Goal: Information Seeking & Learning: Learn about a topic

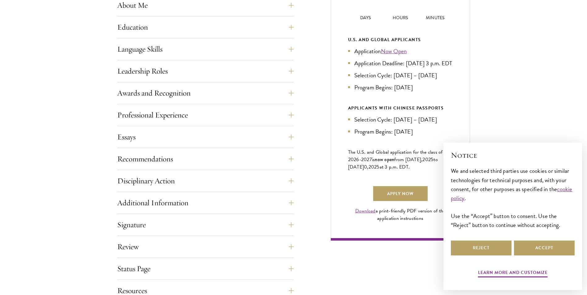
scroll to position [402, 0]
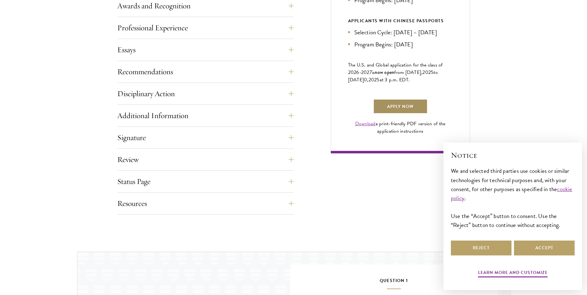
click at [402, 114] on link "Apply Now" at bounding box center [400, 106] width 54 height 15
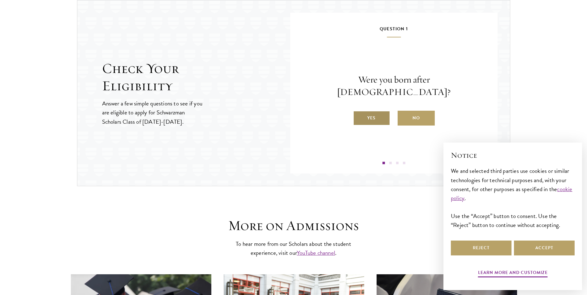
click at [377, 116] on label "Yes" at bounding box center [371, 118] width 37 height 15
click at [359, 116] on input "Yes" at bounding box center [356, 114] width 6 height 6
click at [375, 118] on label "Yes" at bounding box center [371, 118] width 37 height 15
click at [359, 117] on input "Yes" at bounding box center [356, 114] width 6 height 6
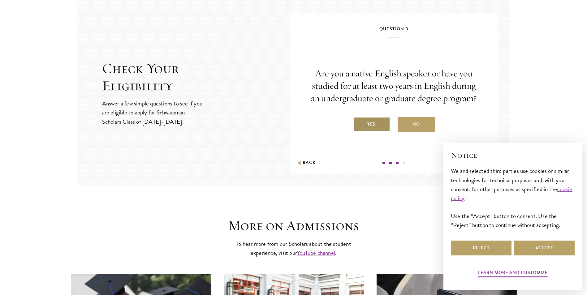
click at [370, 127] on label "Yes" at bounding box center [371, 124] width 37 height 15
click at [359, 123] on input "Yes" at bounding box center [356, 121] width 6 height 6
click at [0, 0] on div "Question 4 Do you hold [DEMOGRAPHIC_DATA] citizenship ([GEOGRAPHIC_DATA], [DEMO…" at bounding box center [0, 0] width 0 height 0
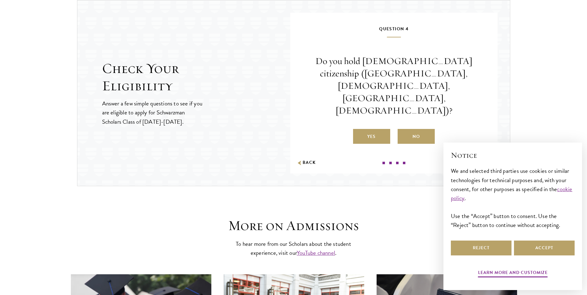
drag, startPoint x: 370, startPoint y: 127, endPoint x: 342, endPoint y: 150, distance: 36.7
click at [342, 150] on div "Question 4 Do you hold Chinese citizenship (Chinese mainland, Hong Kong, Macau,…" at bounding box center [394, 94] width 170 height 139
click at [431, 129] on label "No" at bounding box center [416, 136] width 37 height 15
click at [403, 130] on input "No" at bounding box center [401, 133] width 6 height 6
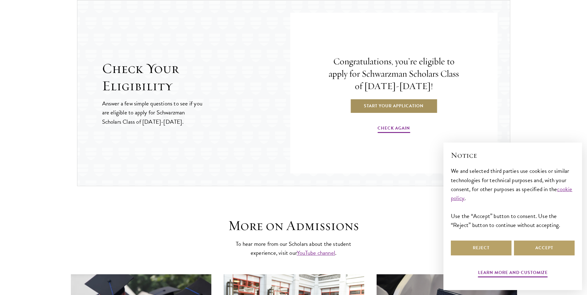
click at [388, 106] on link "Start Your Application" at bounding box center [394, 105] width 88 height 15
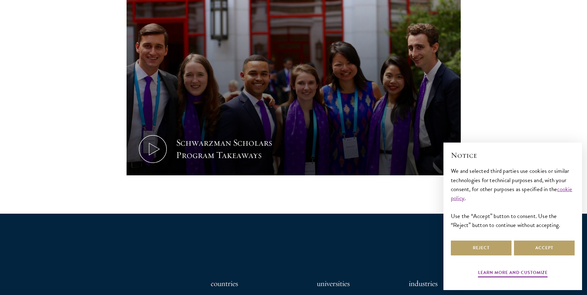
scroll to position [278, 0]
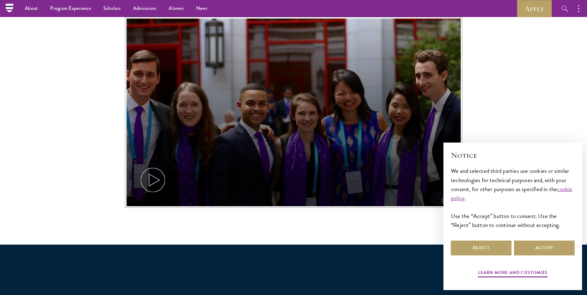
click at [160, 175] on icon at bounding box center [153, 180] width 28 height 28
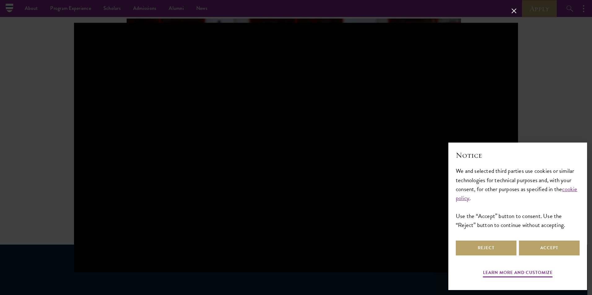
click at [488, 239] on div "Notice We and selected third parties use cookies or similar technologies for te…" at bounding box center [517, 194] width 124 height 89
click at [488, 246] on button "Reject" at bounding box center [485, 248] width 61 height 15
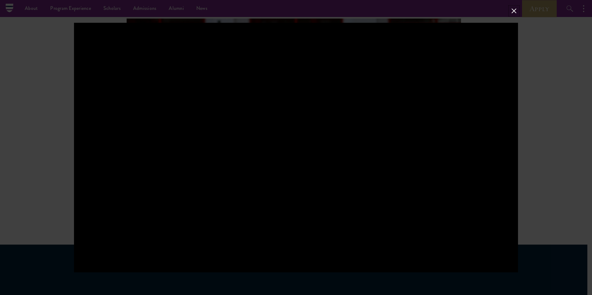
click at [512, 9] on button at bounding box center [514, 11] width 8 height 8
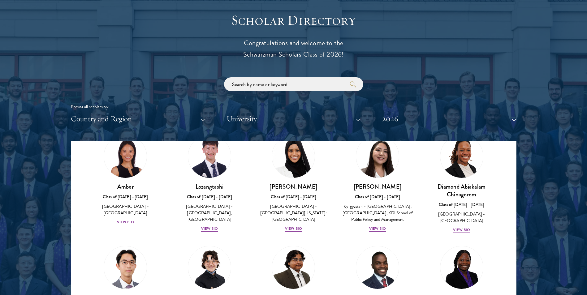
scroll to position [62, 0]
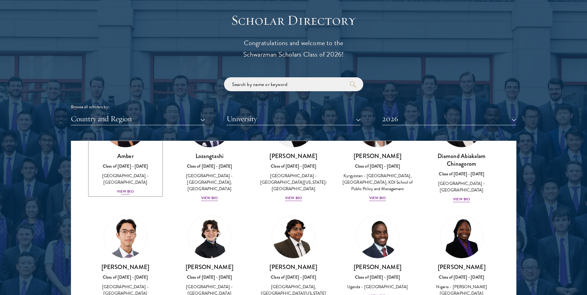
click at [123, 189] on div "View Bio" at bounding box center [125, 192] width 17 height 6
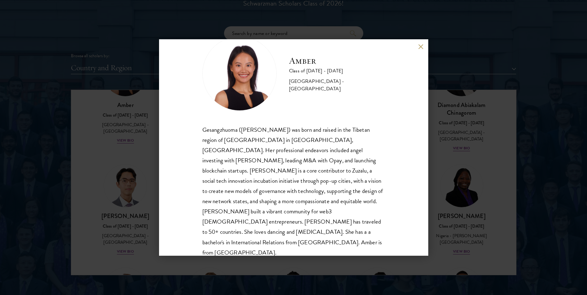
scroll to position [743, 0]
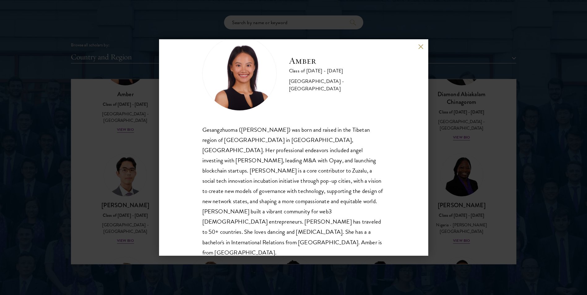
click at [420, 48] on button at bounding box center [420, 46] width 5 height 5
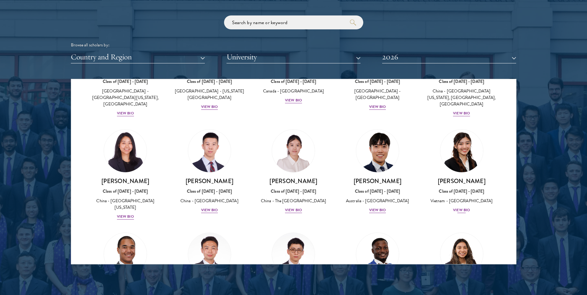
scroll to position [1696, 0]
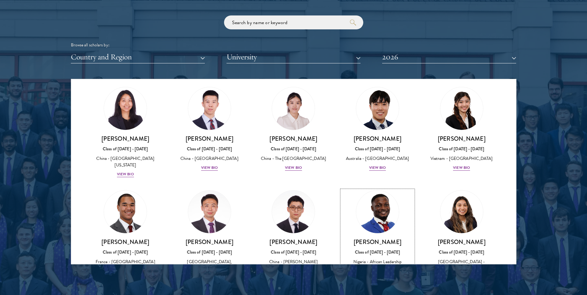
click at [373, 281] on div "View Bio" at bounding box center [377, 284] width 17 height 6
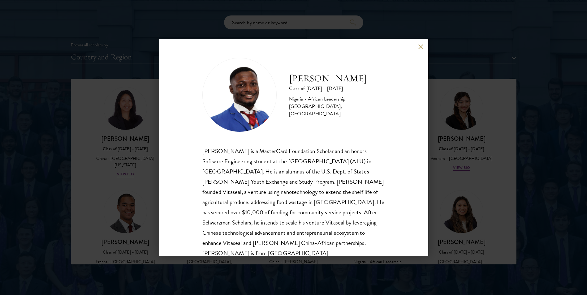
click at [423, 46] on button at bounding box center [420, 46] width 5 height 5
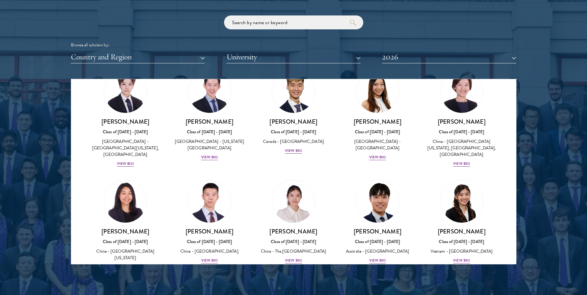
scroll to position [1387, 0]
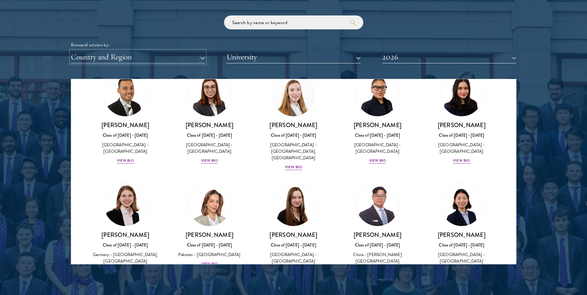
click at [204, 57] on button "Country and Region" at bounding box center [138, 57] width 134 height 13
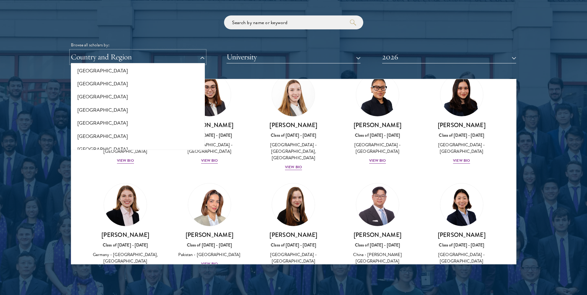
scroll to position [1052, 0]
click at [95, 124] on button "[GEOGRAPHIC_DATA]" at bounding box center [138, 124] width 130 height 13
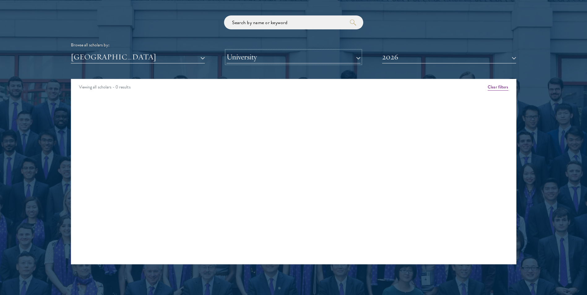
click at [353, 57] on button "University" at bounding box center [294, 57] width 134 height 13
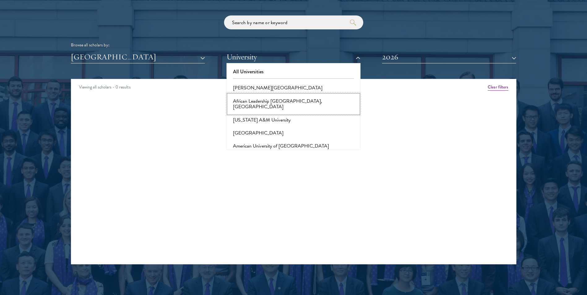
click at [286, 102] on button "African Leadership University, Rwanda" at bounding box center [293, 104] width 130 height 19
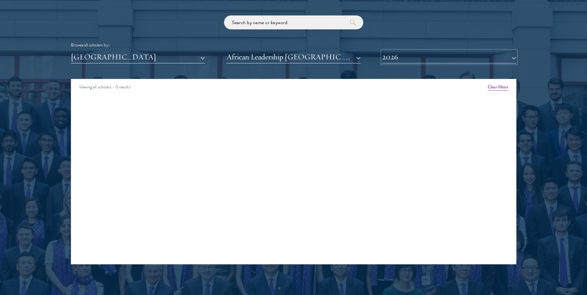
click at [514, 57] on button "2026" at bounding box center [449, 57] width 134 height 13
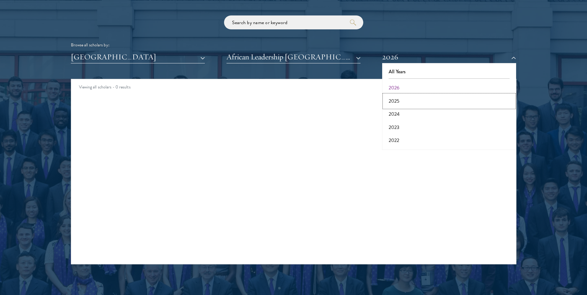
click at [395, 99] on button "2025" at bounding box center [449, 101] width 130 height 13
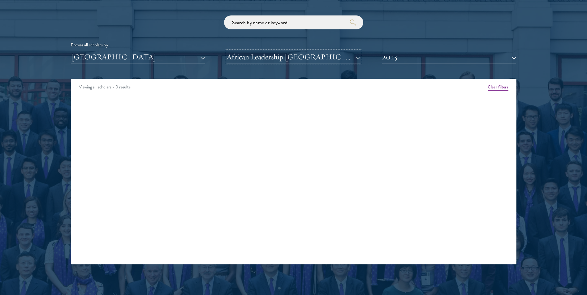
click at [356, 59] on button "African Leadership University, Rwanda" at bounding box center [294, 57] width 134 height 13
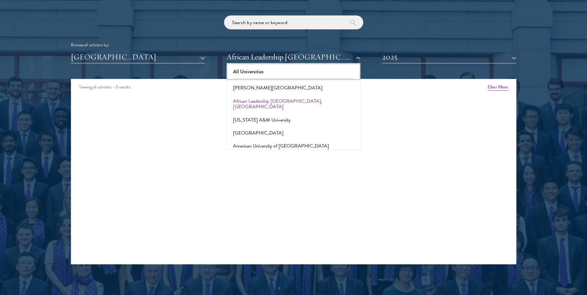
click at [256, 72] on button "All Universities" at bounding box center [293, 71] width 130 height 13
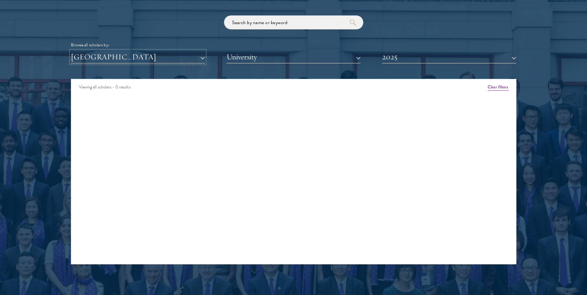
click at [204, 57] on button "[GEOGRAPHIC_DATA]" at bounding box center [138, 57] width 134 height 13
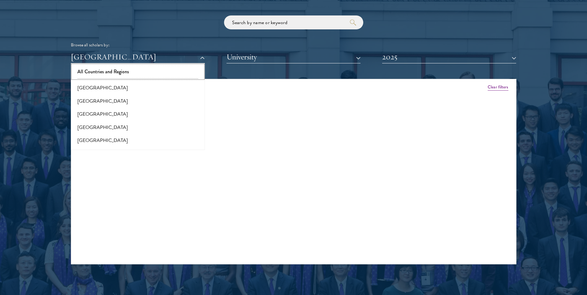
click at [110, 69] on button "All Countries and Regions" at bounding box center [138, 71] width 130 height 13
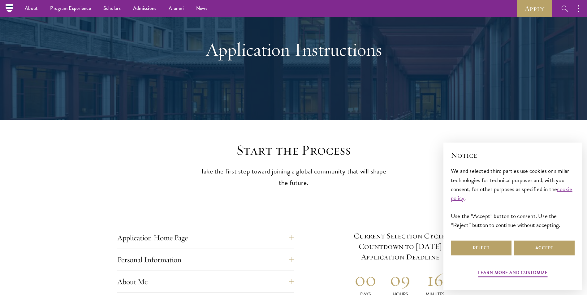
scroll to position [31, 0]
